Goal: Task Accomplishment & Management: Manage account settings

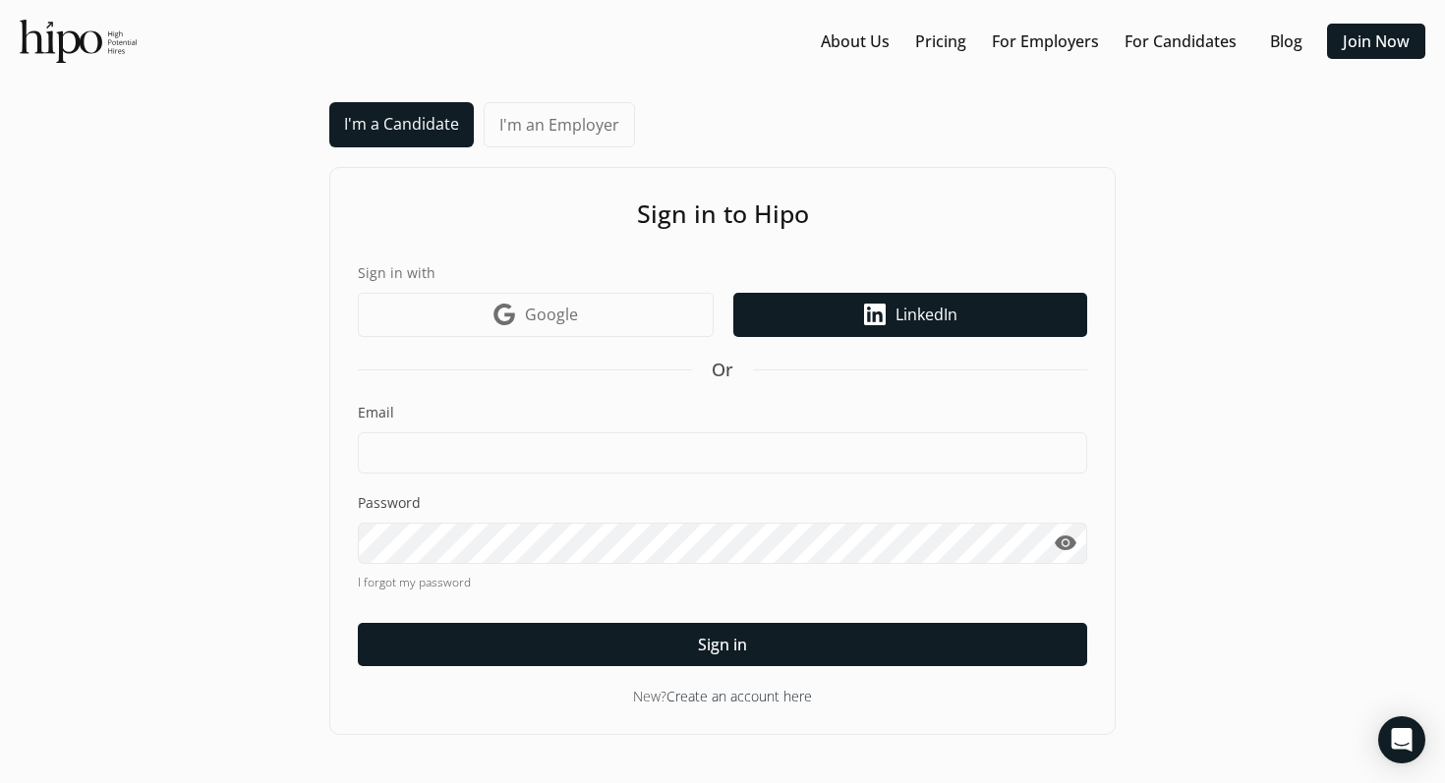
click at [926, 311] on span "LinkedIn" at bounding box center [927, 315] width 62 height 24
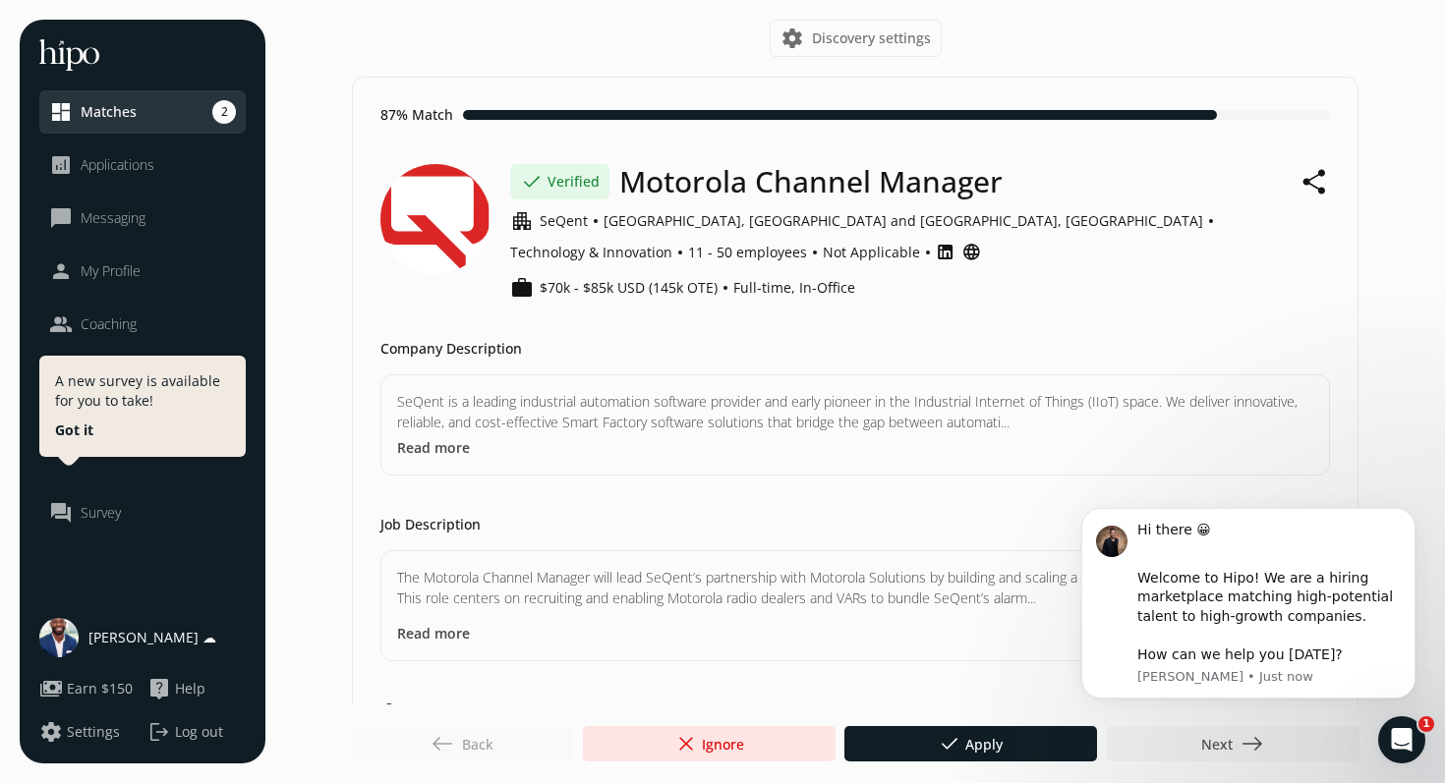
click at [1251, 745] on body "Hi there 😀 ​ Welcome to Hipo! We are a hiring marketplace matching high-potenti…" at bounding box center [1248, 629] width 377 height 274
click at [1243, 751] on body "Hi there 😀 ​ Welcome to Hipo! We are a hiring marketplace matching high-potenti…" at bounding box center [1248, 629] width 377 height 274
click at [1238, 749] on body "Hi there 😀 ​ Welcome to Hipo! We are a hiring marketplace matching high-potenti…" at bounding box center [1248, 629] width 377 height 274
click at [492, 738] on div "west Back" at bounding box center [462, 743] width 221 height 35
click at [138, 107] on link "dashboard Matches 2" at bounding box center [142, 112] width 187 height 24
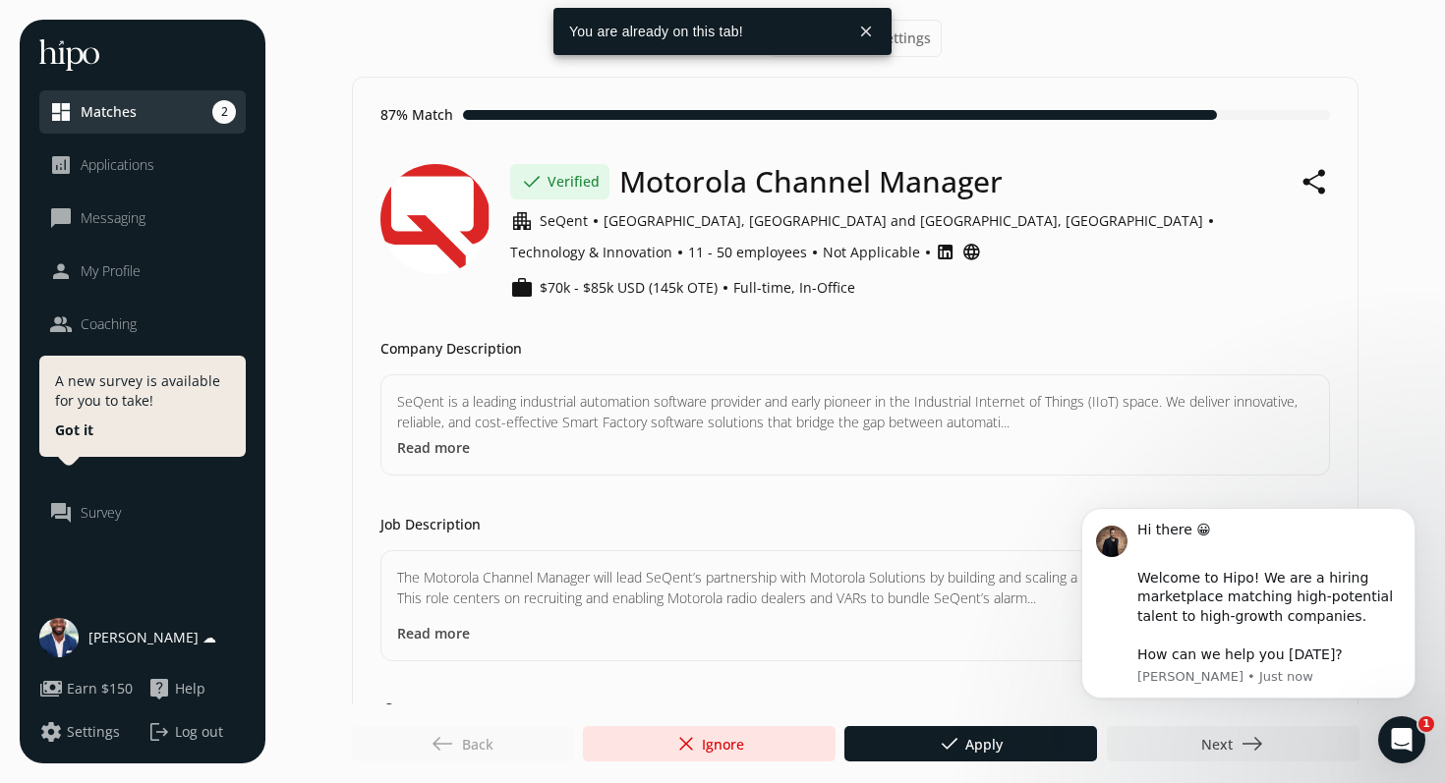
click at [865, 29] on button "close" at bounding box center [865, 31] width 35 height 35
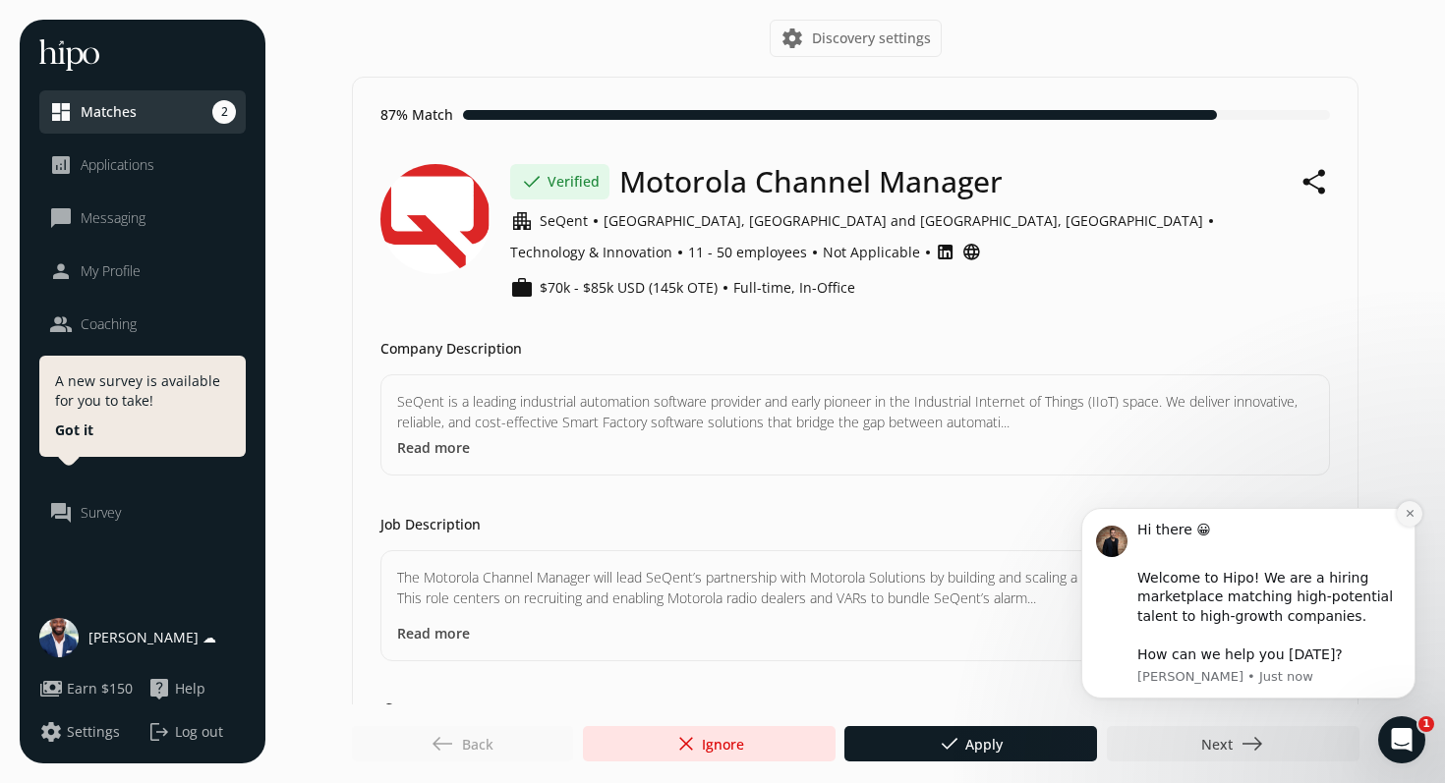
click at [1418, 512] on button "Dismiss notification" at bounding box center [1410, 514] width 26 height 26
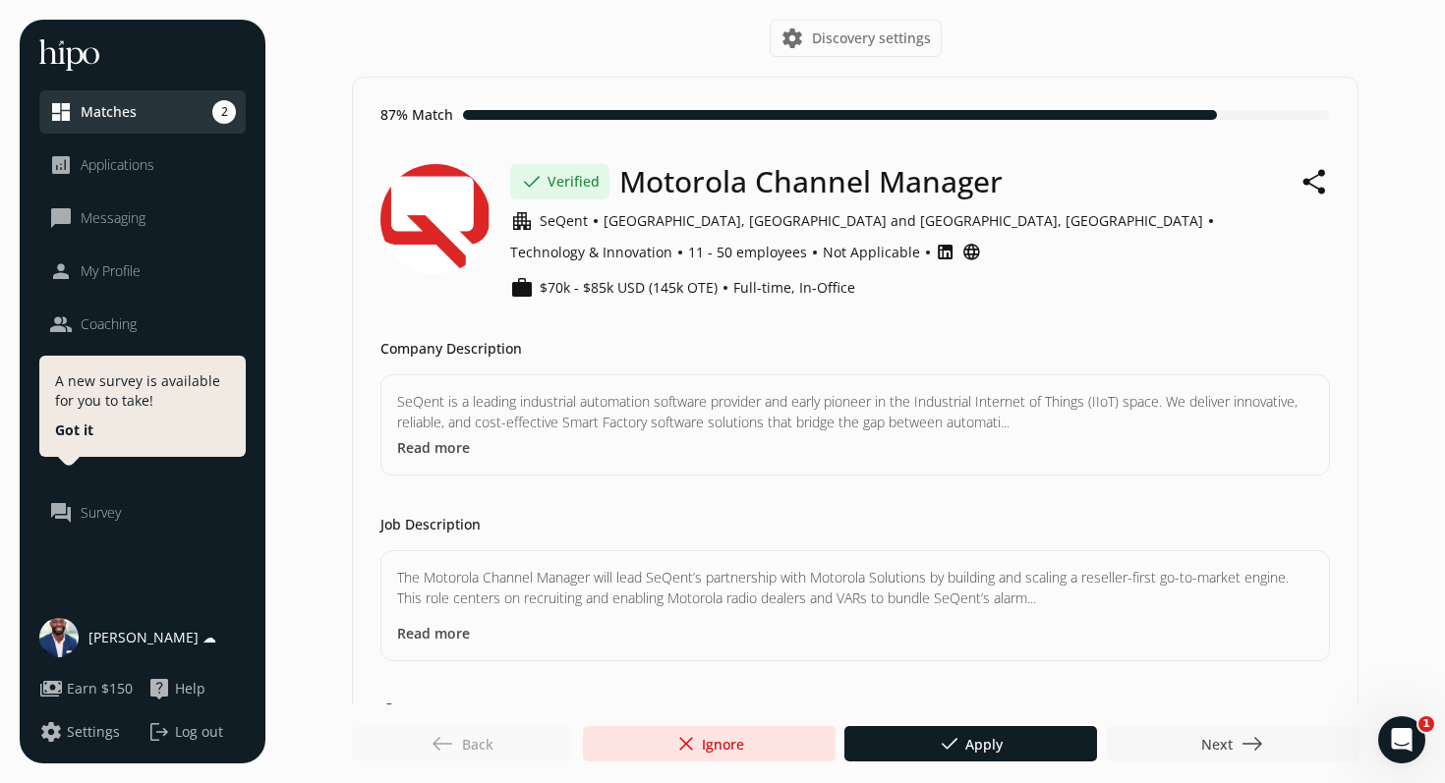
click at [1242, 743] on span "east" at bounding box center [1253, 744] width 24 height 24
